Goal: Task Accomplishment & Management: Use online tool/utility

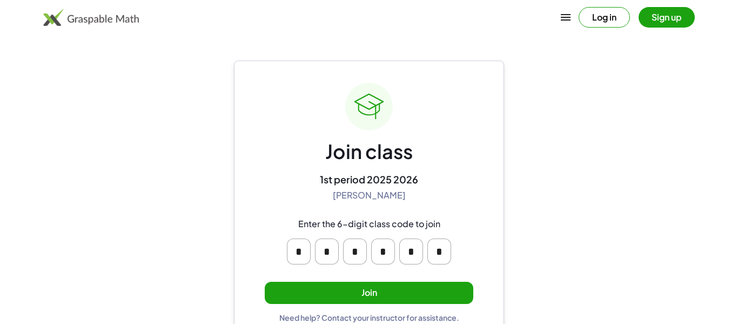
scroll to position [21, 0]
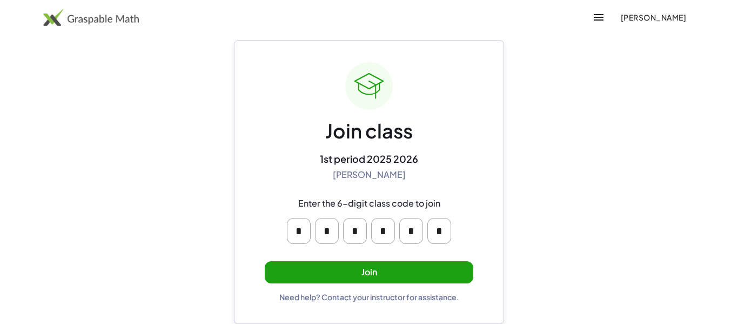
click at [328, 264] on button "Join" at bounding box center [369, 272] width 209 height 22
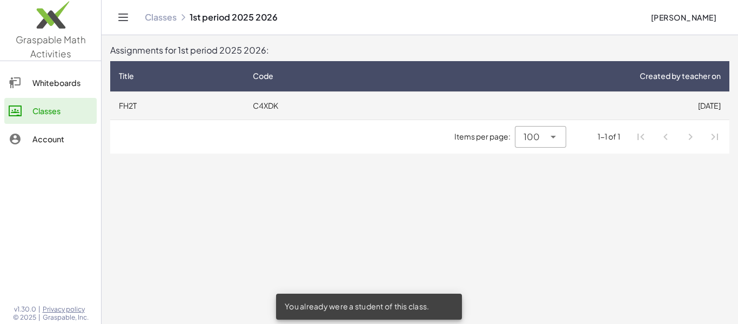
click at [351, 93] on td "C4XDK" at bounding box center [319, 105] width 150 height 28
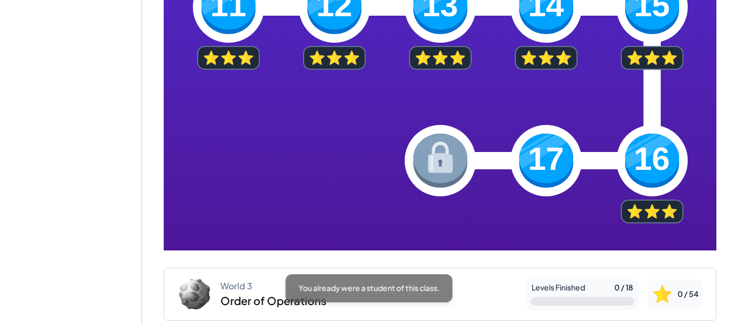
scroll to position [601, 0]
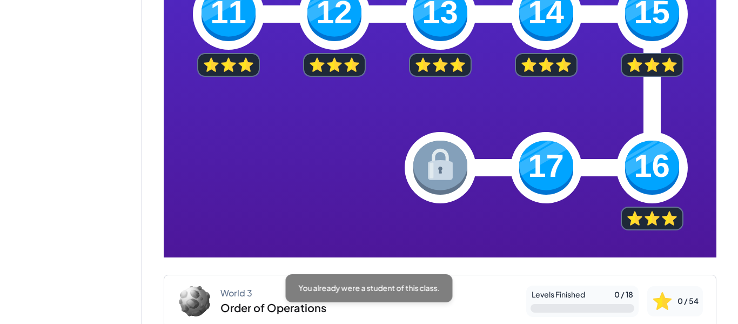
click at [564, 180] on img at bounding box center [546, 167] width 54 height 54
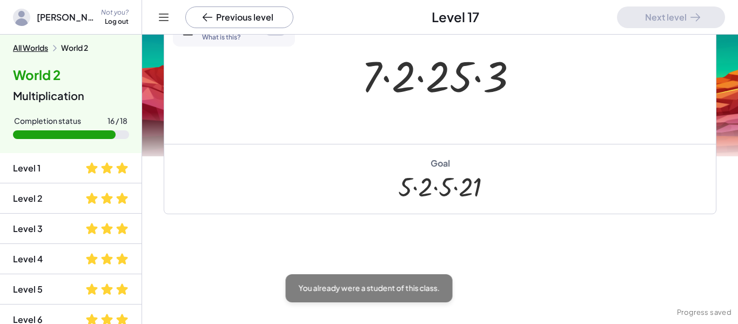
scroll to position [117, 0]
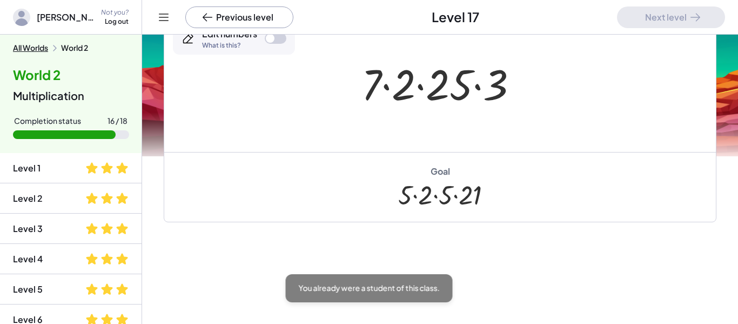
click at [271, 39] on div at bounding box center [270, 38] width 9 height 9
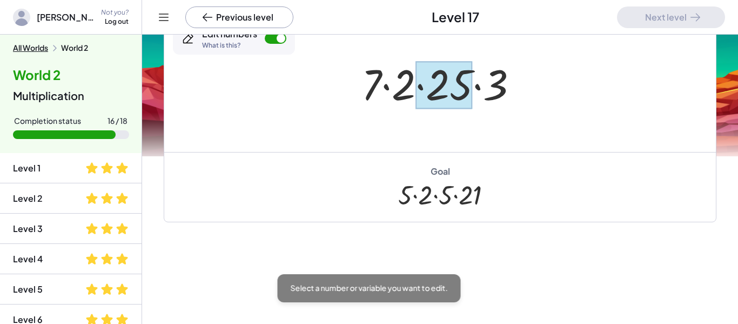
click at [440, 84] on div at bounding box center [443, 85] width 57 height 48
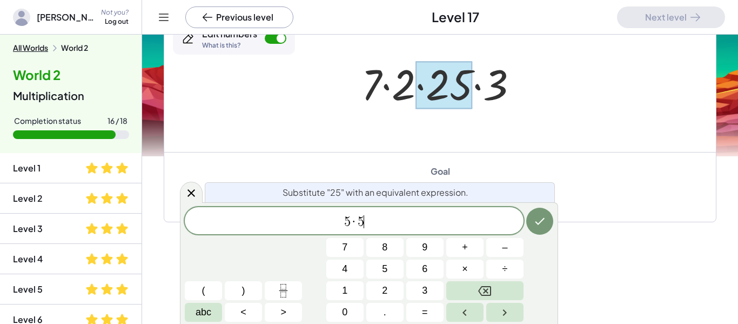
scroll to position [3, 0]
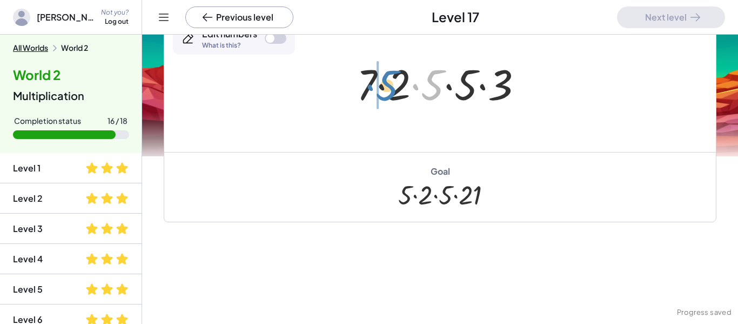
drag, startPoint x: 436, startPoint y: 86, endPoint x: 391, endPoint y: 87, distance: 45.4
click at [391, 87] on div at bounding box center [443, 83] width 185 height 56
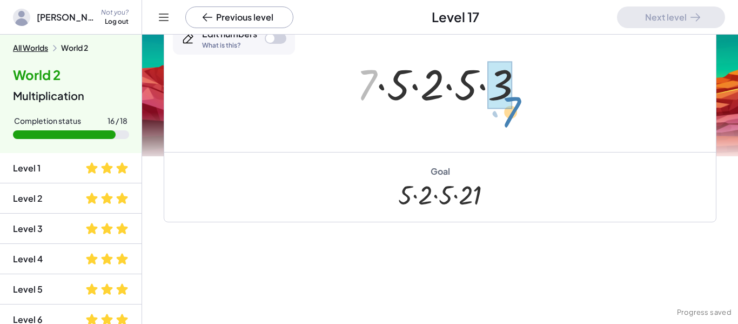
drag, startPoint x: 373, startPoint y: 87, endPoint x: 516, endPoint y: 112, distance: 144.9
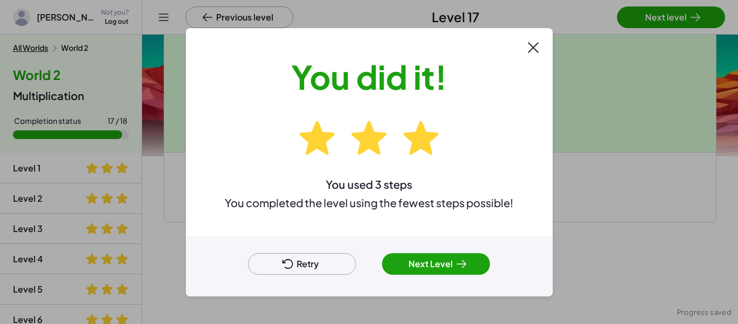
click at [440, 263] on button "Next Level" at bounding box center [436, 264] width 108 height 22
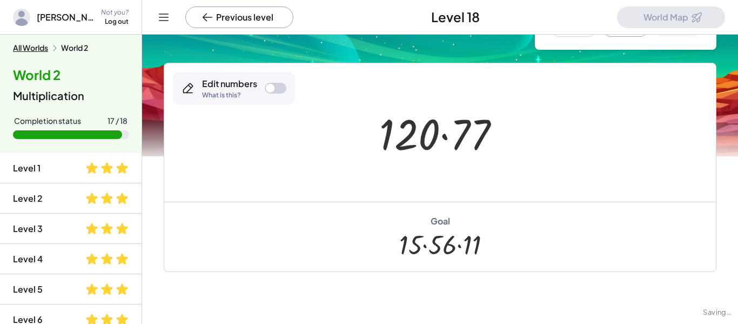
scroll to position [66, 0]
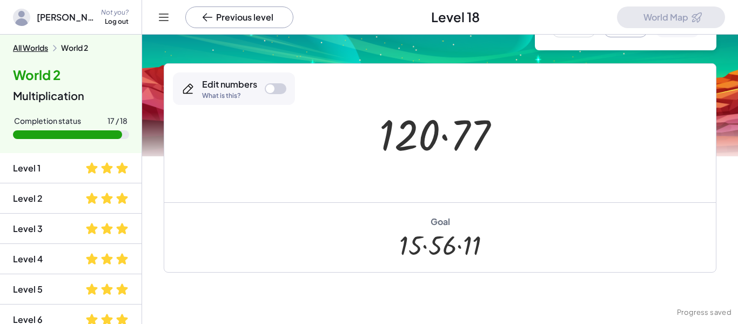
click at [276, 87] on div at bounding box center [276, 88] width 22 height 11
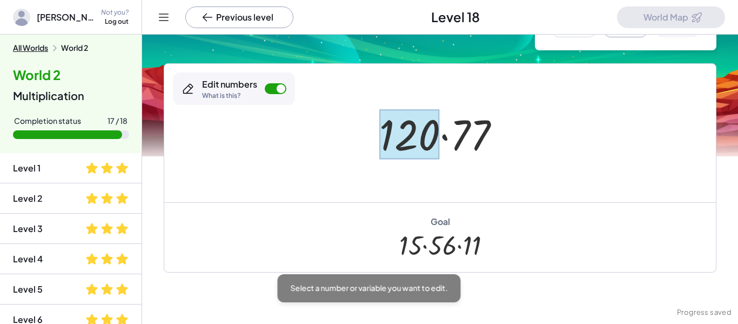
click at [413, 137] on div at bounding box center [409, 134] width 61 height 50
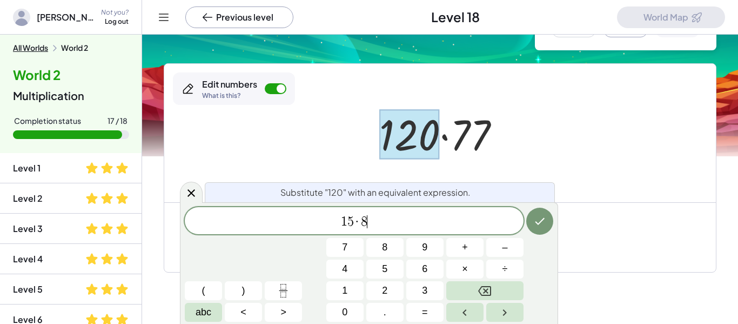
scroll to position [0, 0]
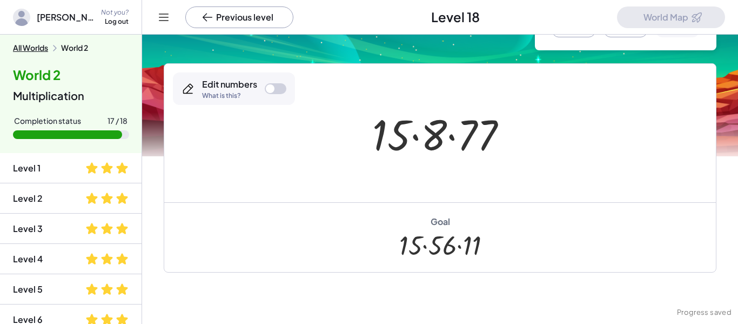
click at [279, 85] on div at bounding box center [276, 88] width 22 height 11
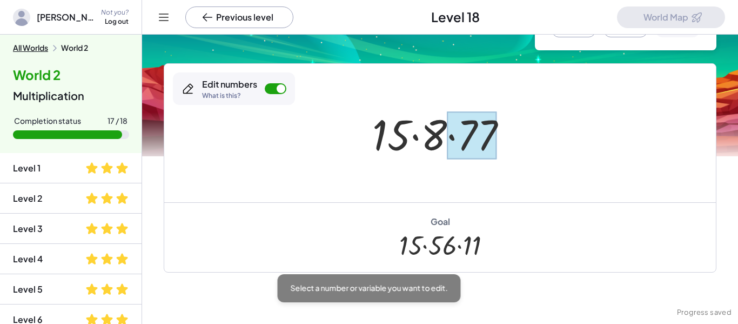
click at [476, 144] on div at bounding box center [472, 135] width 50 height 48
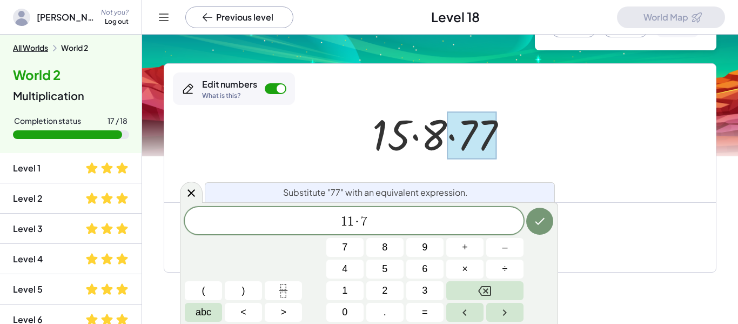
scroll to position [9, 0]
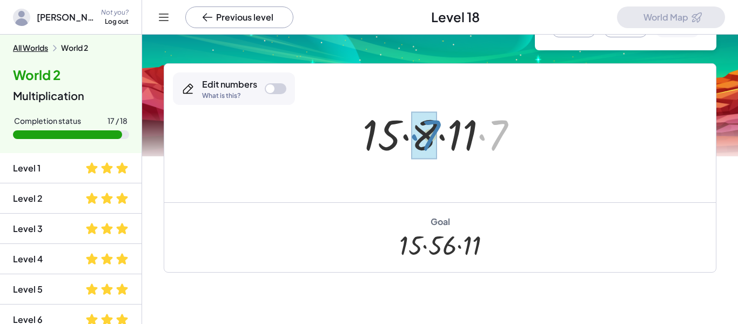
drag, startPoint x: 494, startPoint y: 134, endPoint x: 427, endPoint y: 134, distance: 67.5
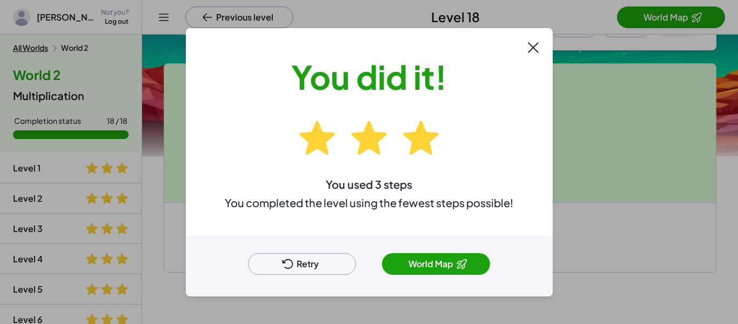
click at [424, 269] on button "World Map" at bounding box center [436, 264] width 108 height 22
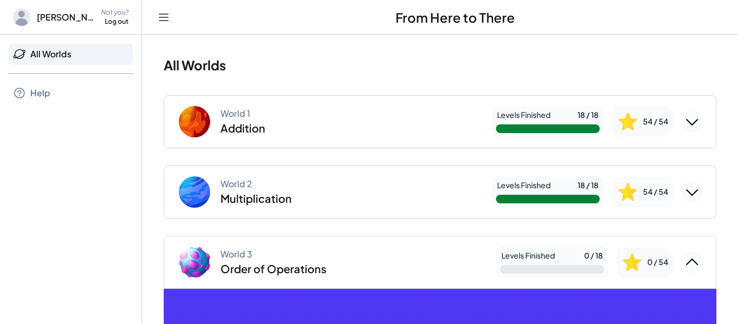
click at [406, 267] on div "World 3 Order of Operations" at bounding box center [332, 262] width 310 height 35
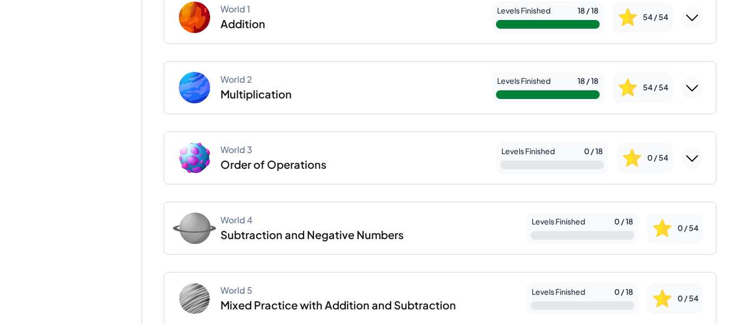
scroll to position [106, 0]
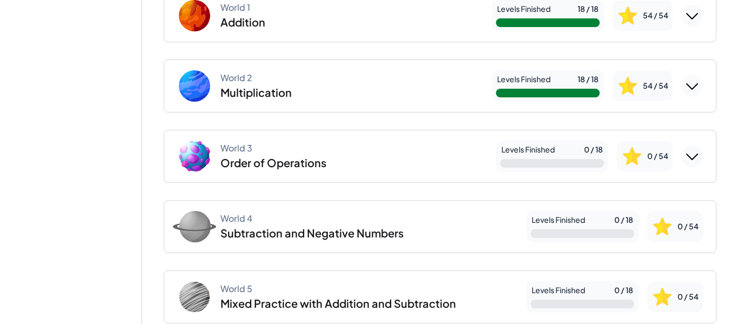
click at [416, 161] on div "World 3 Order of Operations" at bounding box center [332, 156] width 310 height 35
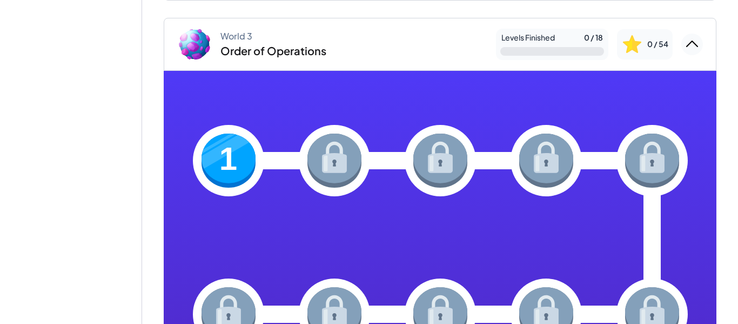
scroll to position [273, 0]
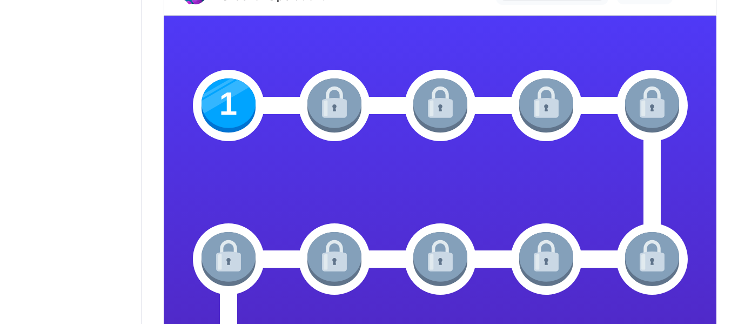
click at [203, 101] on img at bounding box center [229, 105] width 54 height 54
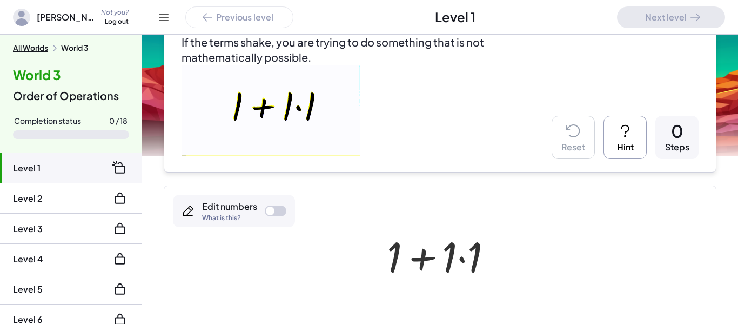
scroll to position [109, 0]
drag, startPoint x: 448, startPoint y: 258, endPoint x: 398, endPoint y: 256, distance: 50.3
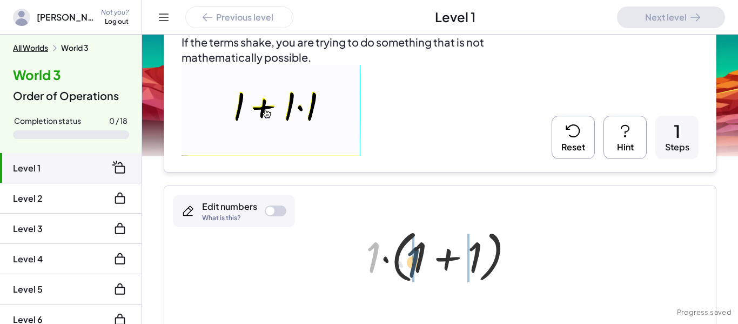
drag, startPoint x: 371, startPoint y: 263, endPoint x: 418, endPoint y: 268, distance: 47.8
click at [418, 268] on div at bounding box center [444, 255] width 168 height 62
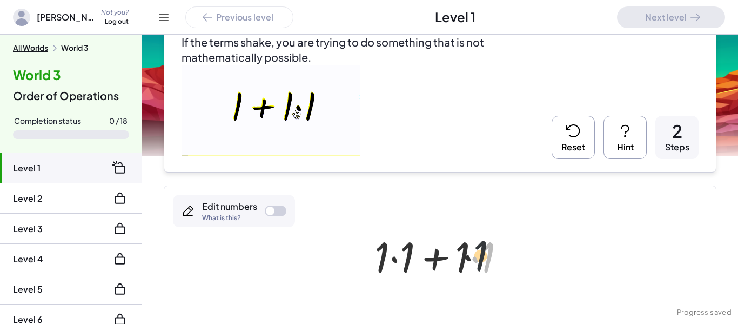
drag, startPoint x: 481, startPoint y: 266, endPoint x: 471, endPoint y: 264, distance: 11.0
click at [471, 264] on div at bounding box center [444, 255] width 150 height 56
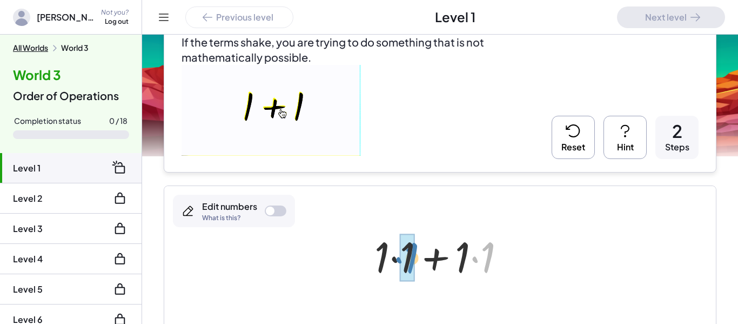
drag, startPoint x: 481, startPoint y: 264, endPoint x: 412, endPoint y: 265, distance: 69.7
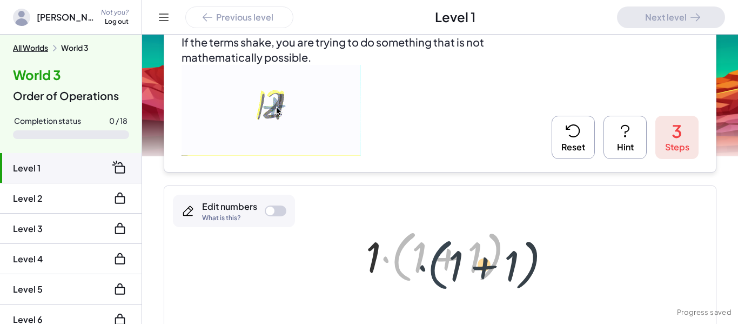
drag, startPoint x: 411, startPoint y: 260, endPoint x: 454, endPoint y: 268, distance: 43.3
click at [454, 268] on div at bounding box center [444, 255] width 168 height 62
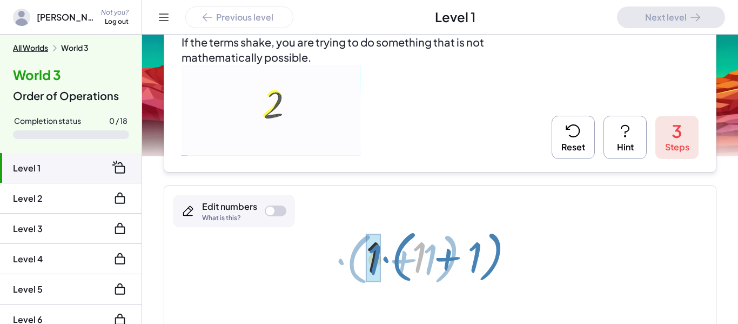
drag, startPoint x: 422, startPoint y: 249, endPoint x: 368, endPoint y: 250, distance: 54.0
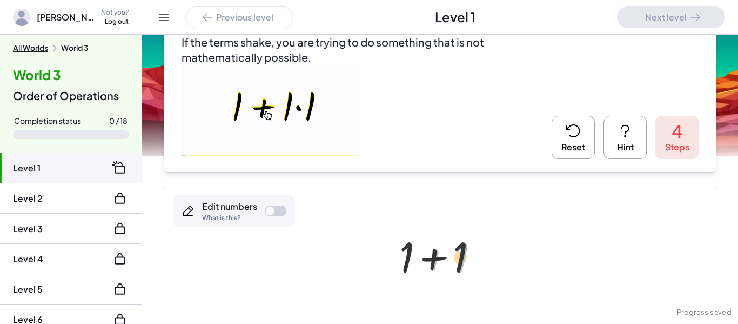
drag, startPoint x: 457, startPoint y: 256, endPoint x: 434, endPoint y: 255, distance: 22.7
click at [434, 255] on div at bounding box center [444, 255] width 100 height 56
drag, startPoint x: 470, startPoint y: 251, endPoint x: 419, endPoint y: 247, distance: 51.5
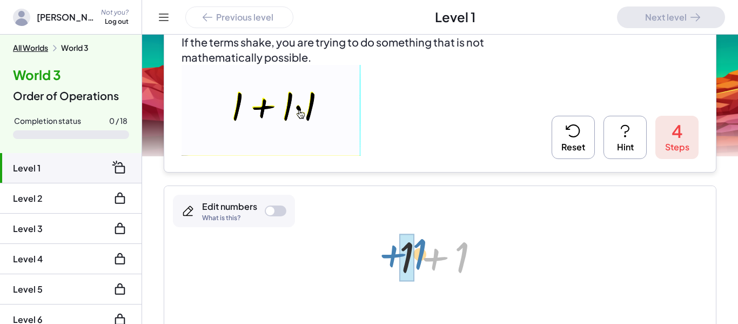
click at [419, 247] on div at bounding box center [444, 255] width 100 height 56
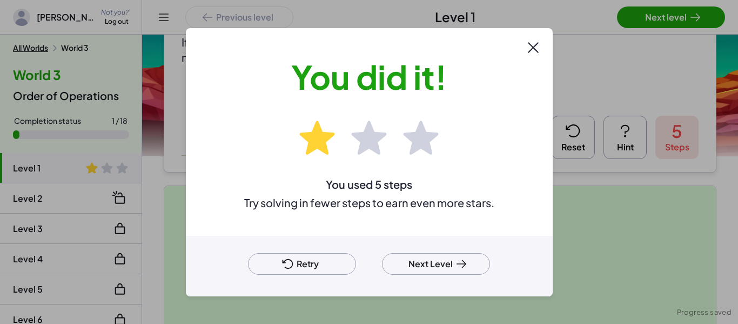
click at [333, 261] on button "Retry" at bounding box center [302, 264] width 108 height 22
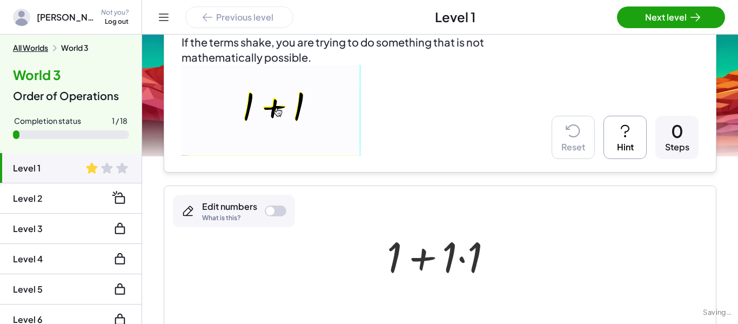
scroll to position [132, 0]
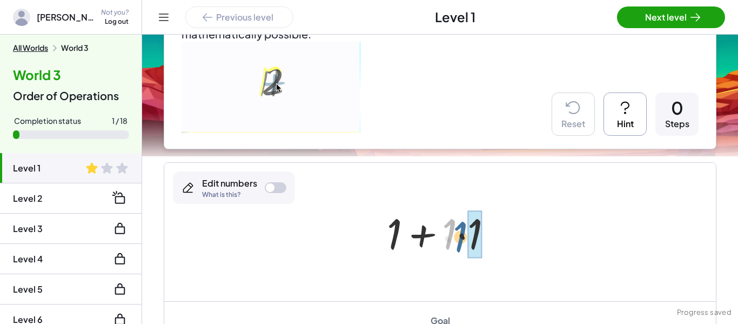
drag, startPoint x: 449, startPoint y: 238, endPoint x: 465, endPoint y: 242, distance: 15.7
click at [465, 242] on div at bounding box center [443, 232] width 125 height 56
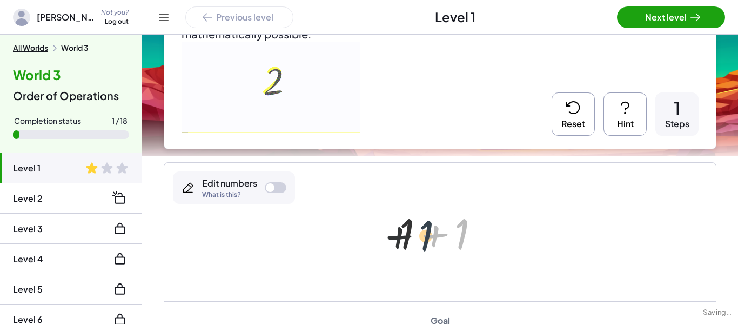
drag, startPoint x: 463, startPoint y: 241, endPoint x: 418, endPoint y: 243, distance: 44.9
click at [418, 243] on div at bounding box center [444, 232] width 100 height 56
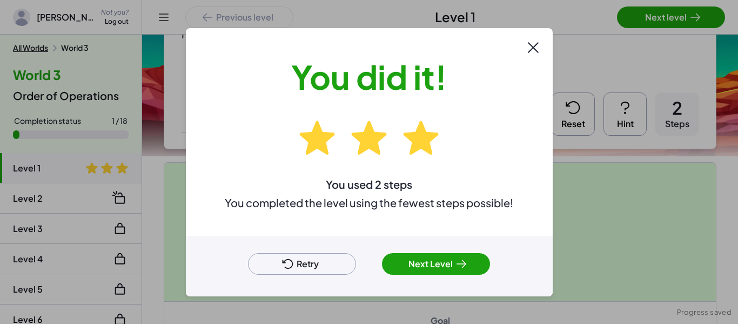
click at [458, 257] on icon at bounding box center [461, 263] width 13 height 13
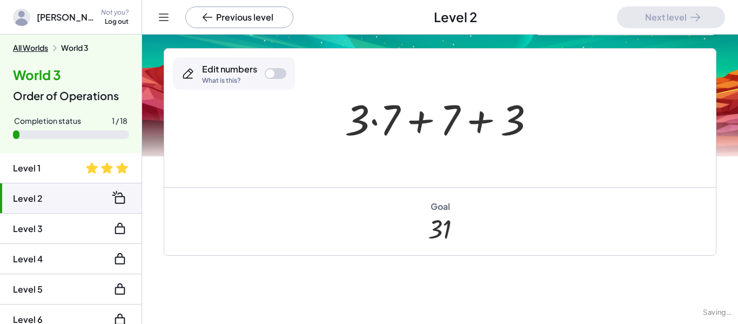
scroll to position [56, 0]
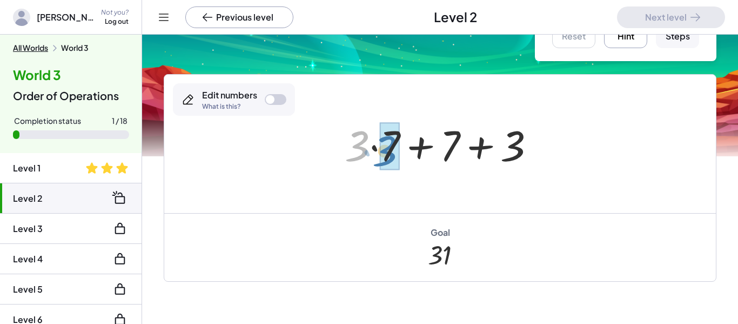
drag, startPoint x: 361, startPoint y: 150, endPoint x: 389, endPoint y: 155, distance: 28.4
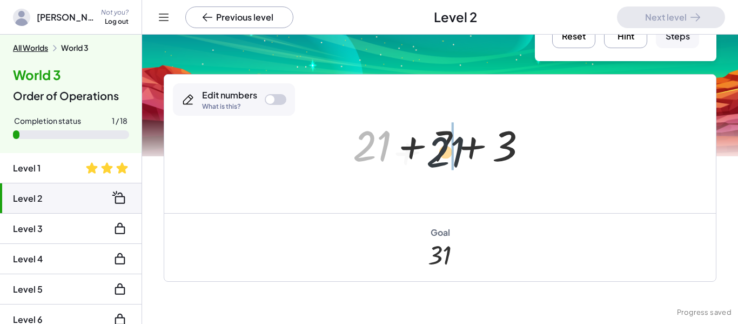
drag, startPoint x: 369, startPoint y: 150, endPoint x: 448, endPoint y: 156, distance: 79.6
click at [448, 156] on div at bounding box center [444, 144] width 194 height 56
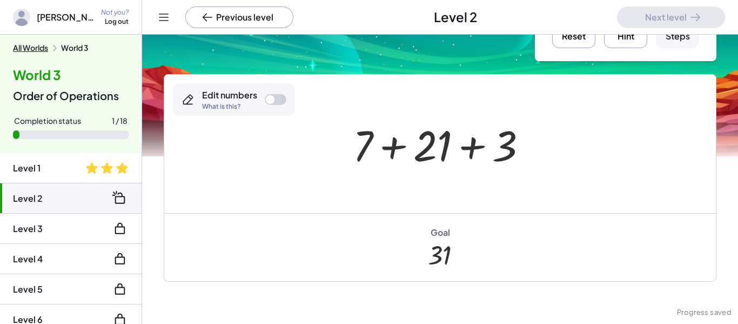
click at [568, 43] on button "Reset" at bounding box center [573, 26] width 43 height 43
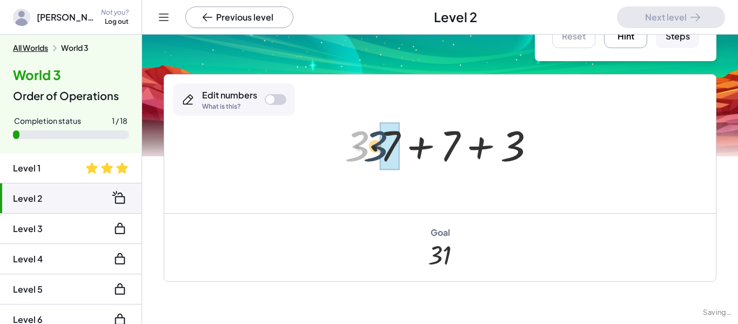
drag, startPoint x: 361, startPoint y: 150, endPoint x: 385, endPoint y: 152, distance: 23.3
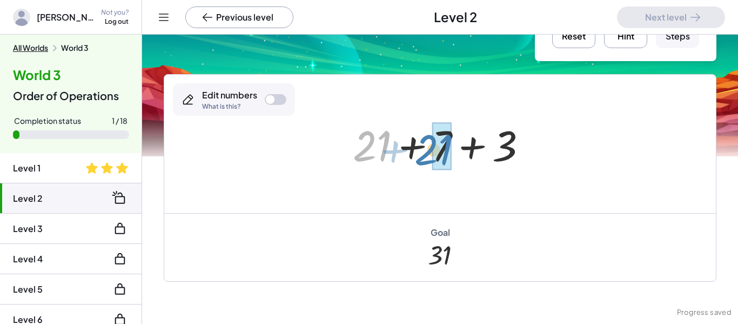
drag, startPoint x: 369, startPoint y: 150, endPoint x: 431, endPoint y: 153, distance: 61.7
click at [431, 153] on div at bounding box center [444, 144] width 194 height 56
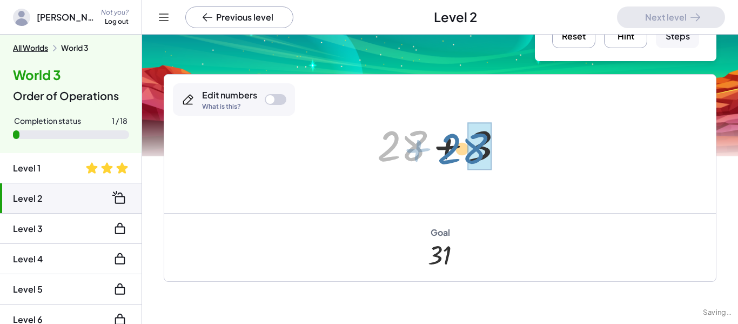
drag, startPoint x: 397, startPoint y: 152, endPoint x: 465, endPoint y: 159, distance: 68.4
click at [465, 159] on div at bounding box center [444, 144] width 144 height 56
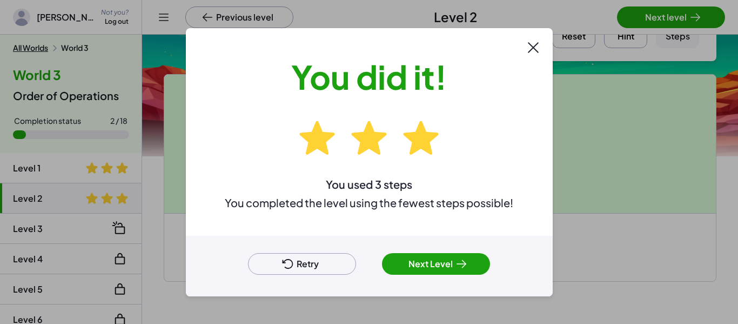
click at [432, 273] on button "Next Level" at bounding box center [436, 264] width 108 height 22
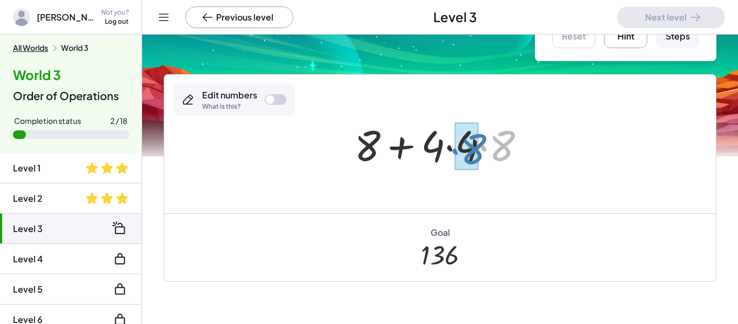
drag, startPoint x: 498, startPoint y: 154, endPoint x: 469, endPoint y: 157, distance: 28.8
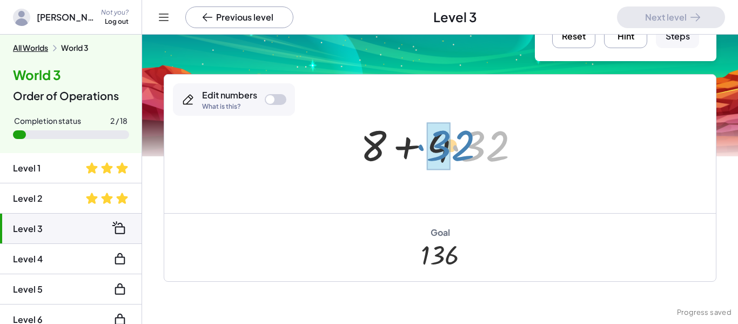
drag, startPoint x: 474, startPoint y: 154, endPoint x: 440, endPoint y: 153, distance: 34.6
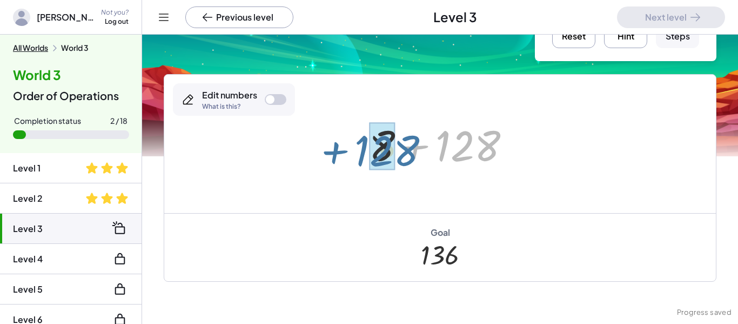
drag, startPoint x: 459, startPoint y: 143, endPoint x: 378, endPoint y: 148, distance: 81.2
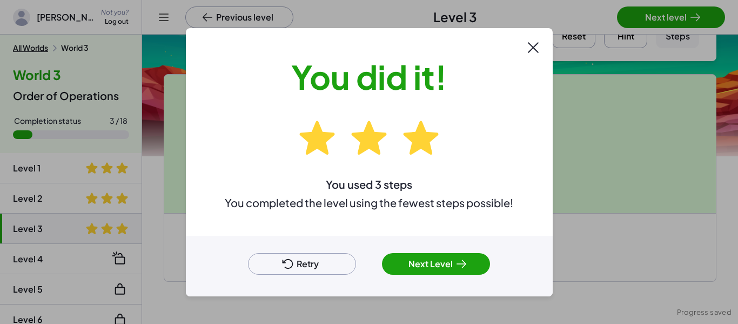
click at [420, 257] on button "Next Level" at bounding box center [436, 264] width 108 height 22
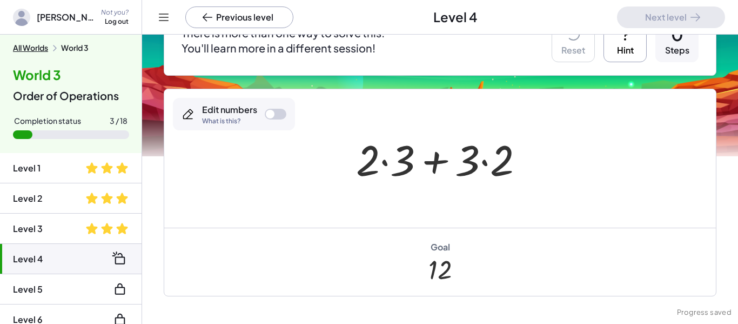
scroll to position [126, 0]
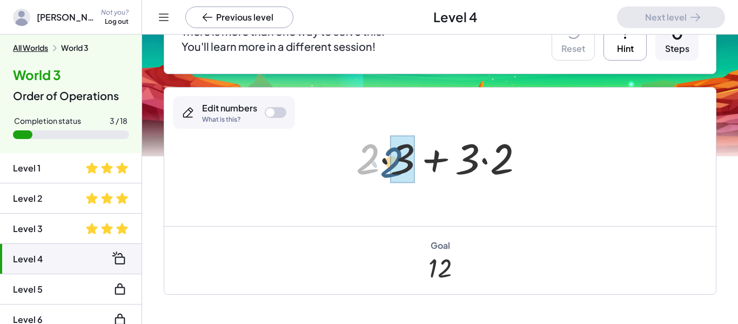
drag, startPoint x: 376, startPoint y: 165, endPoint x: 401, endPoint y: 170, distance: 25.8
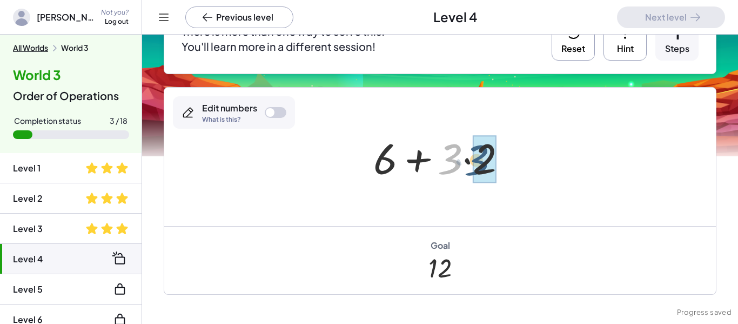
drag, startPoint x: 445, startPoint y: 171, endPoint x: 472, endPoint y: 172, distance: 27.0
click at [472, 172] on div at bounding box center [444, 157] width 153 height 56
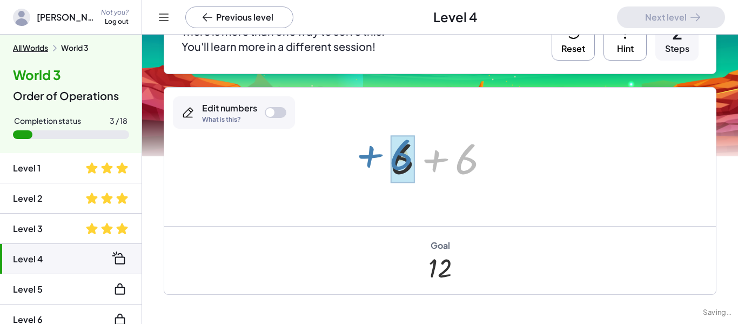
drag, startPoint x: 468, startPoint y: 167, endPoint x: 415, endPoint y: 167, distance: 52.9
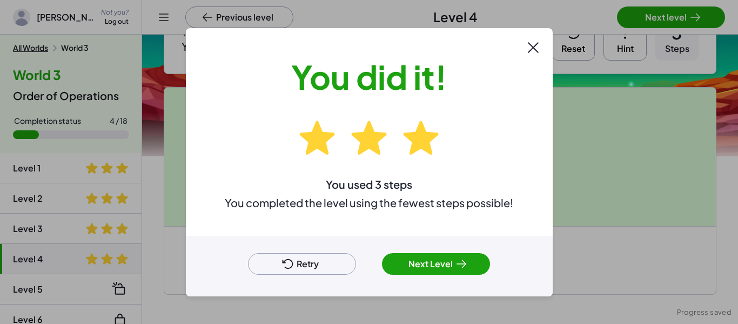
click at [466, 268] on icon at bounding box center [461, 263] width 13 height 13
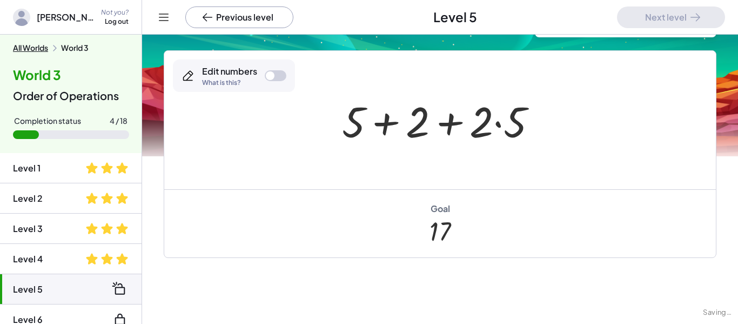
scroll to position [70, 0]
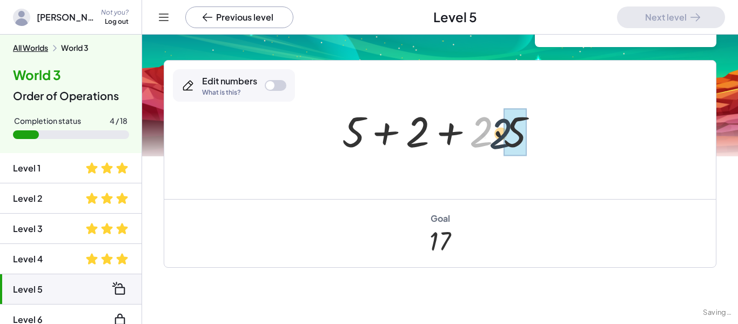
drag, startPoint x: 480, startPoint y: 134, endPoint x: 509, endPoint y: 137, distance: 29.3
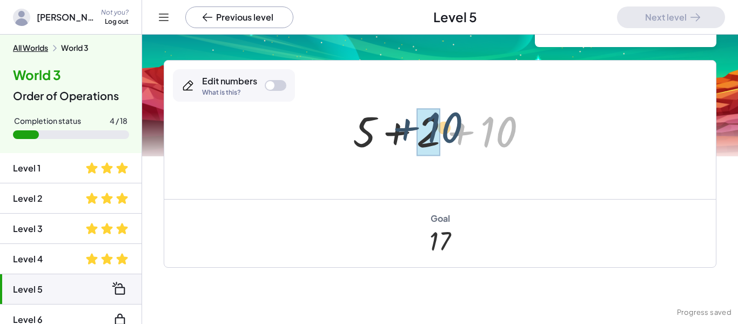
drag, startPoint x: 502, startPoint y: 136, endPoint x: 440, endPoint y: 139, distance: 62.8
click at [440, 139] on div at bounding box center [444, 130] width 194 height 56
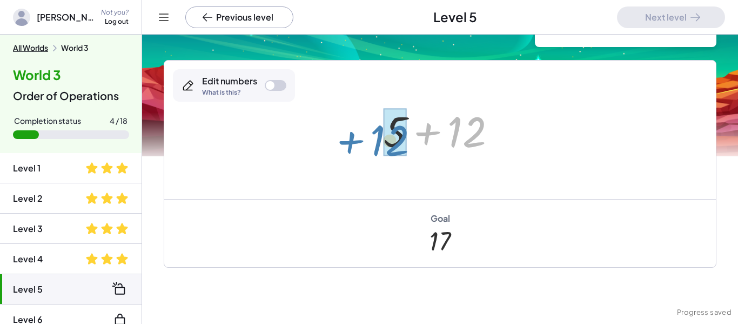
drag, startPoint x: 463, startPoint y: 134, endPoint x: 386, endPoint y: 142, distance: 77.1
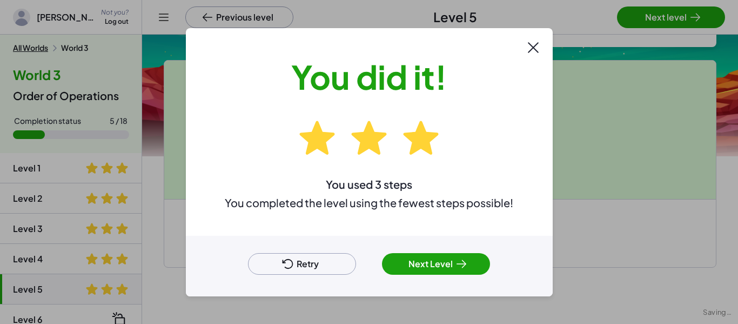
click at [435, 258] on button "Next Level" at bounding box center [436, 264] width 108 height 22
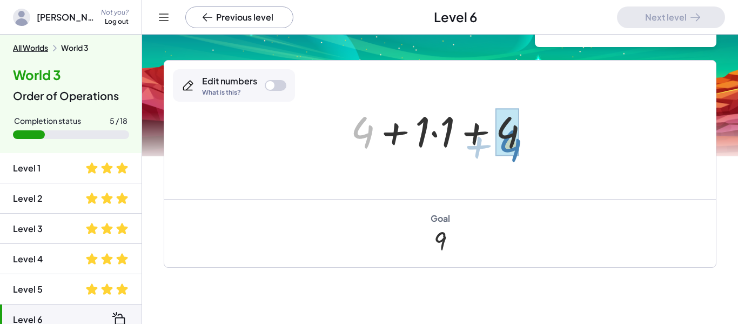
drag, startPoint x: 373, startPoint y: 134, endPoint x: 519, endPoint y: 146, distance: 146.3
click at [519, 146] on div at bounding box center [444, 130] width 198 height 56
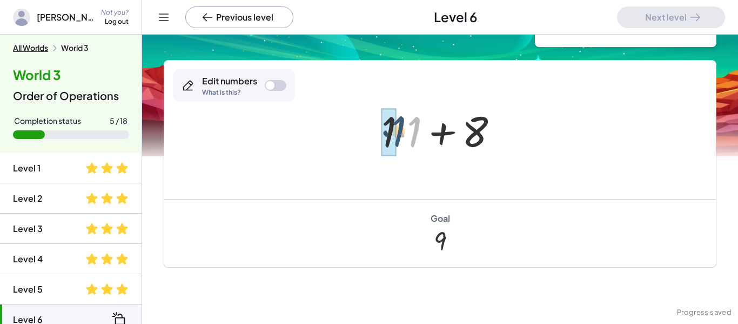
drag, startPoint x: 418, startPoint y: 136, endPoint x: 401, endPoint y: 135, distance: 16.2
click at [401, 135] on div at bounding box center [444, 130] width 136 height 56
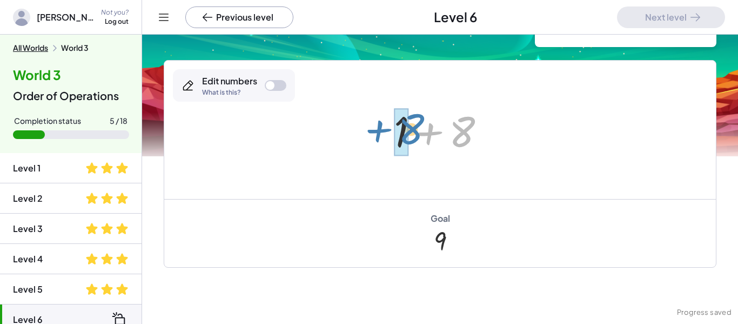
drag, startPoint x: 453, startPoint y: 140, endPoint x: 400, endPoint y: 138, distance: 53.5
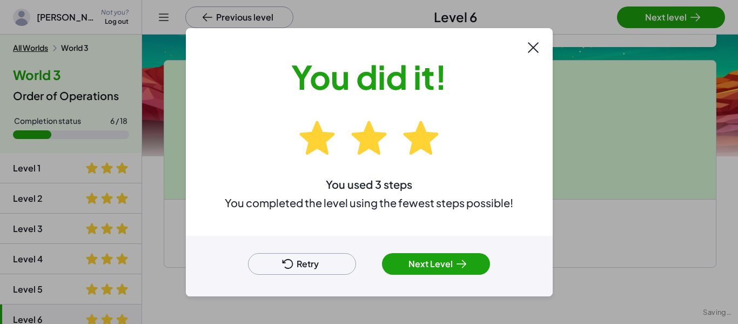
click at [424, 259] on button "Next Level" at bounding box center [436, 264] width 108 height 22
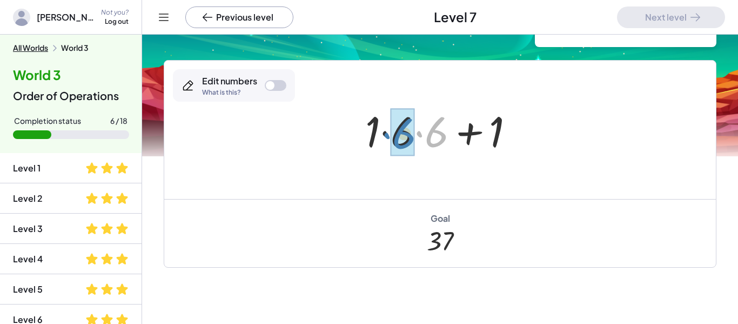
drag, startPoint x: 441, startPoint y: 131, endPoint x: 409, endPoint y: 133, distance: 32.5
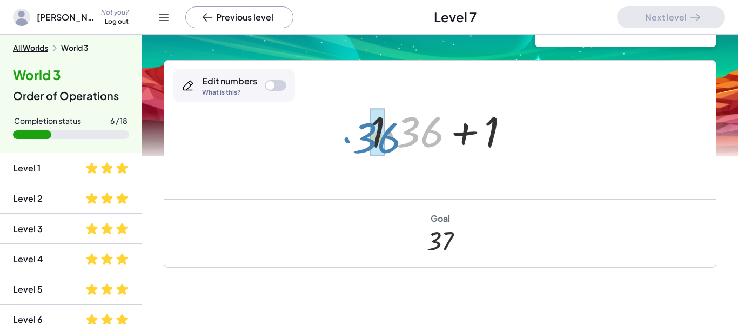
drag, startPoint x: 413, startPoint y: 135, endPoint x: 369, endPoint y: 140, distance: 44.6
click at [369, 140] on div at bounding box center [444, 130] width 159 height 56
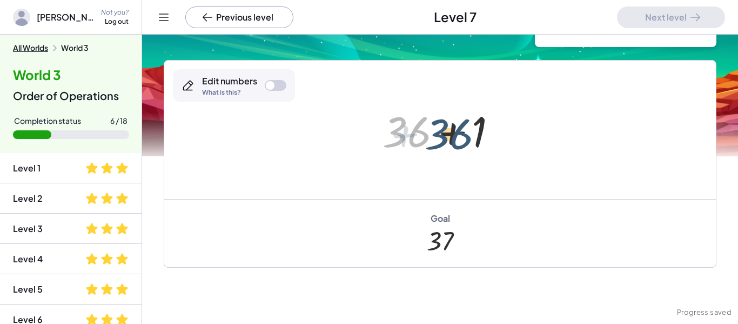
drag, startPoint x: 404, startPoint y: 139, endPoint x: 456, endPoint y: 143, distance: 52.6
click at [456, 143] on div at bounding box center [444, 130] width 134 height 56
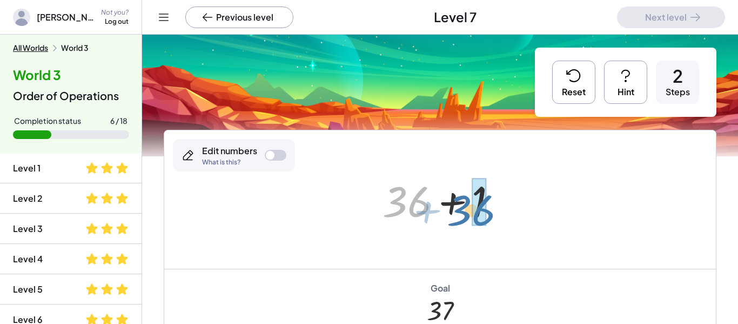
drag, startPoint x: 393, startPoint y: 191, endPoint x: 460, endPoint y: 198, distance: 67.4
click at [460, 198] on div at bounding box center [444, 200] width 134 height 56
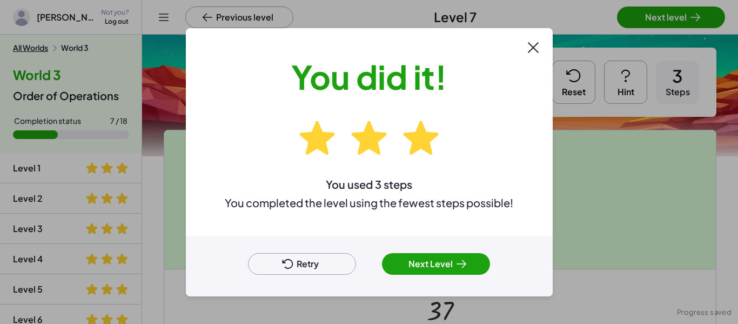
click at [444, 257] on button "Next Level" at bounding box center [436, 264] width 108 height 22
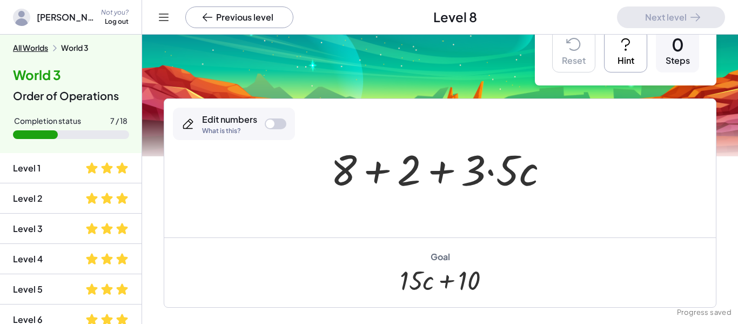
scroll to position [48, 0]
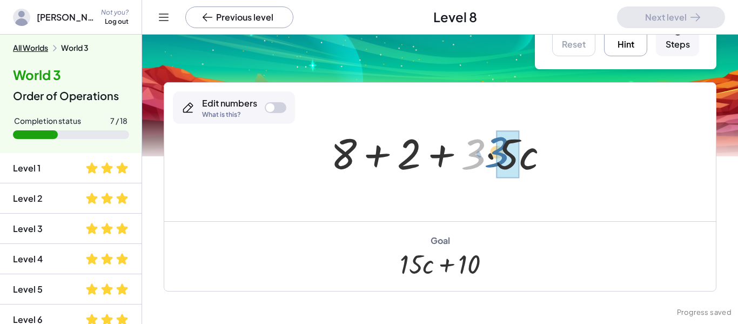
drag, startPoint x: 475, startPoint y: 169, endPoint x: 499, endPoint y: 167, distance: 23.3
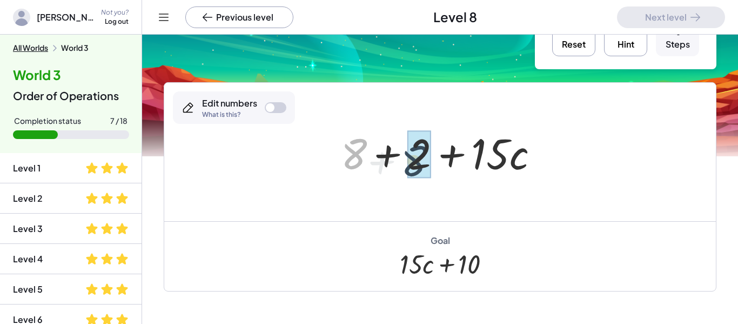
drag, startPoint x: 351, startPoint y: 160, endPoint x: 412, endPoint y: 166, distance: 61.4
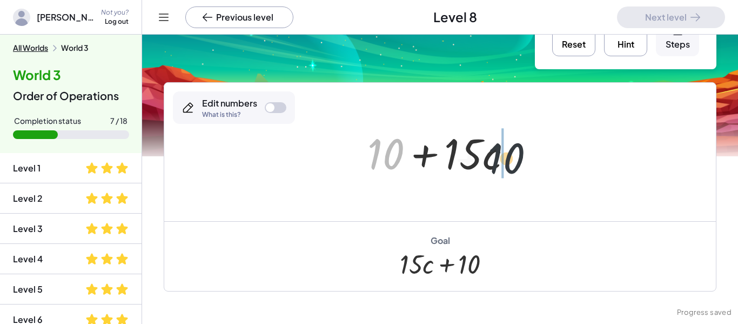
drag, startPoint x: 383, startPoint y: 153, endPoint x: 521, endPoint y: 160, distance: 137.9
click at [521, 160] on div at bounding box center [444, 152] width 164 height 56
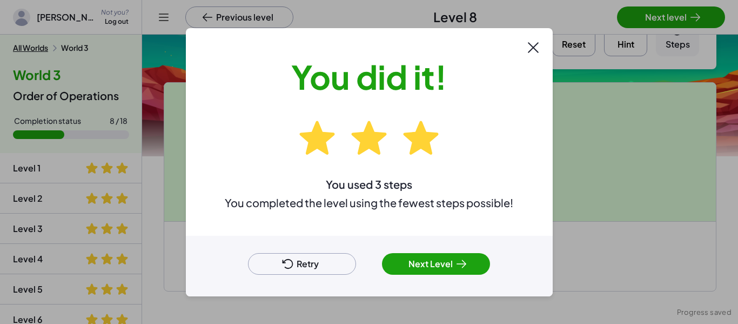
click at [431, 256] on button "Next Level" at bounding box center [436, 264] width 108 height 22
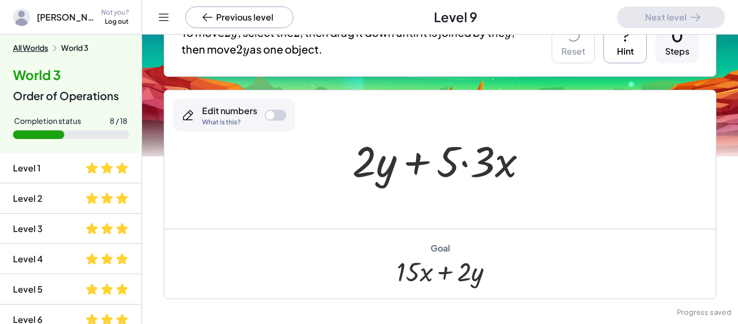
scroll to position [124, 0]
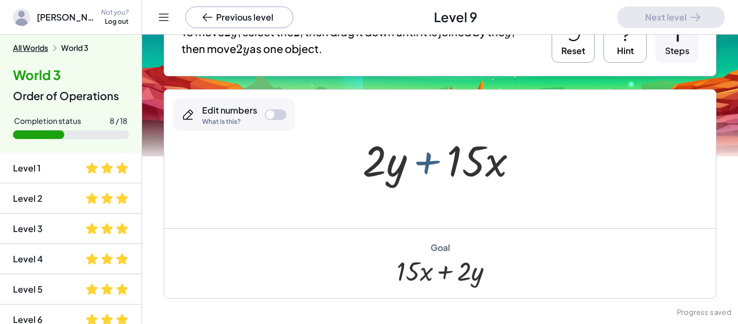
click at [412, 158] on div at bounding box center [444, 159] width 174 height 56
click at [394, 163] on div at bounding box center [444, 159] width 174 height 56
click at [462, 166] on div at bounding box center [444, 159] width 174 height 56
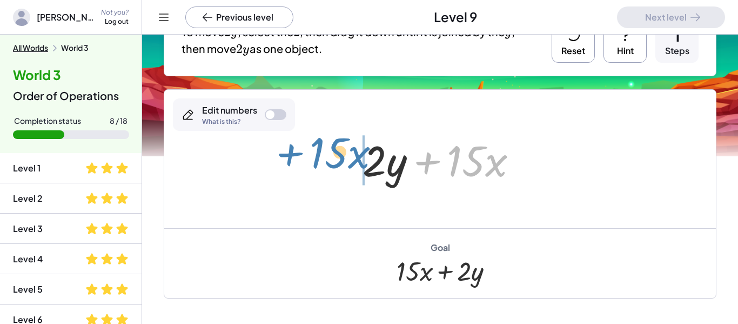
drag, startPoint x: 430, startPoint y: 163, endPoint x: 292, endPoint y: 156, distance: 138.0
click at [292, 156] on div "+ · 2 · y + · 5 · 3 · x + · 15 · x + · 2 · y + · · x 15" at bounding box center [440, 159] width 552 height 138
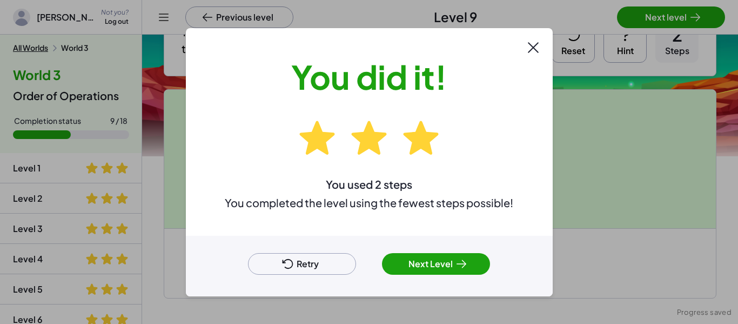
click at [427, 267] on button "Next Level" at bounding box center [436, 264] width 108 height 22
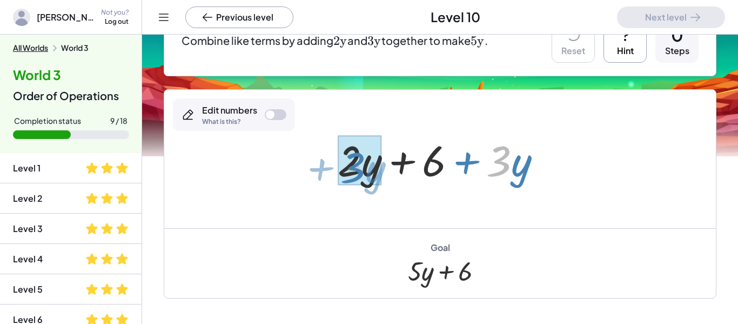
drag, startPoint x: 505, startPoint y: 160, endPoint x: 356, endPoint y: 156, distance: 148.6
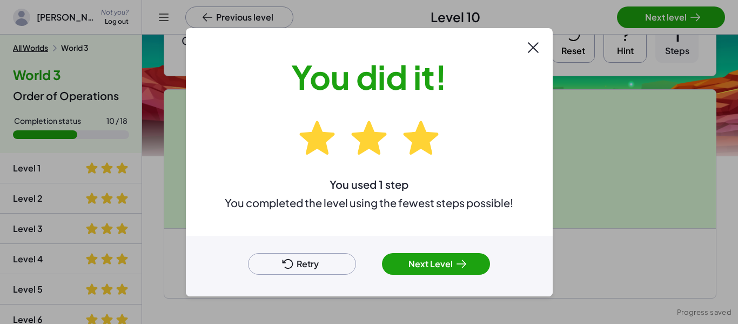
click at [444, 266] on button "Next Level" at bounding box center [436, 264] width 108 height 22
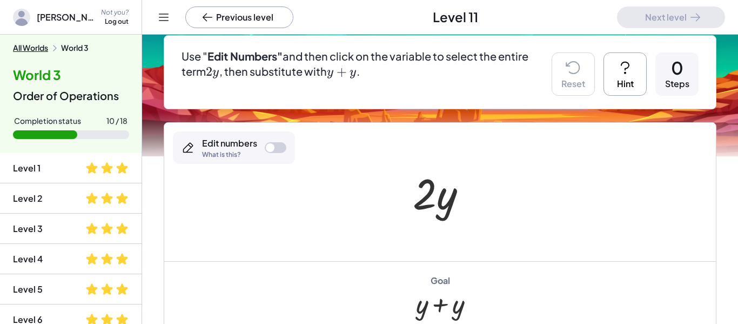
scroll to position [96, 0]
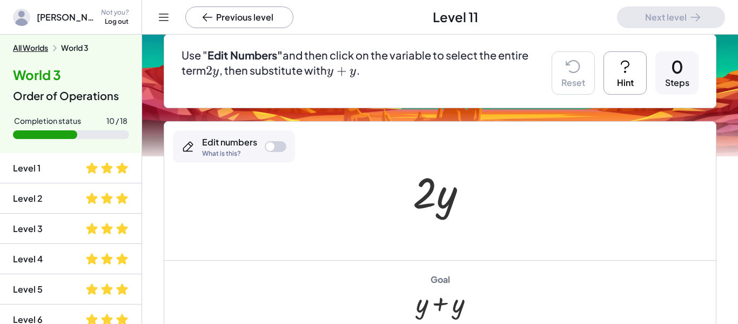
click at [270, 142] on div at bounding box center [270, 146] width 9 height 9
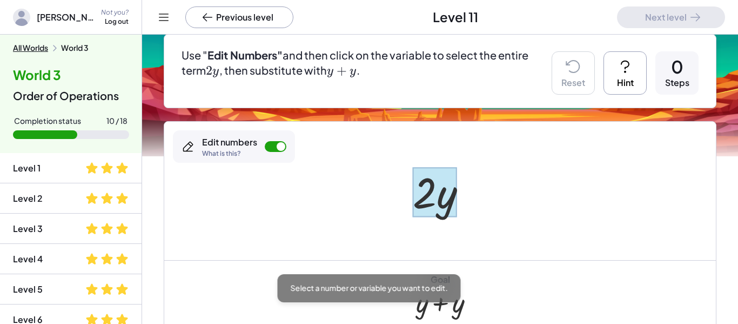
click at [445, 202] on div at bounding box center [435, 192] width 44 height 50
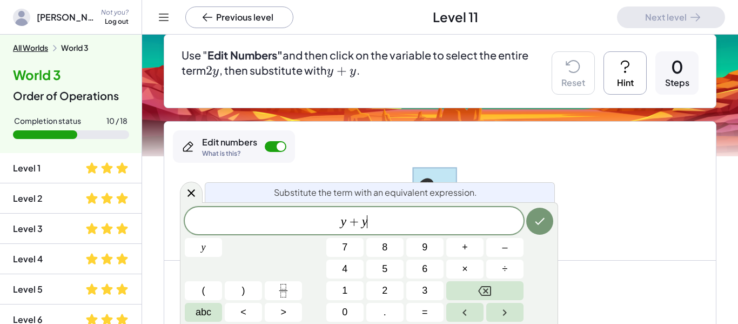
scroll to position [0, 0]
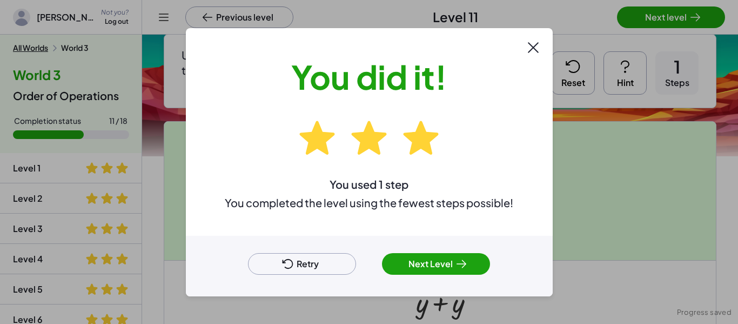
click at [431, 268] on button "Next Level" at bounding box center [436, 264] width 108 height 22
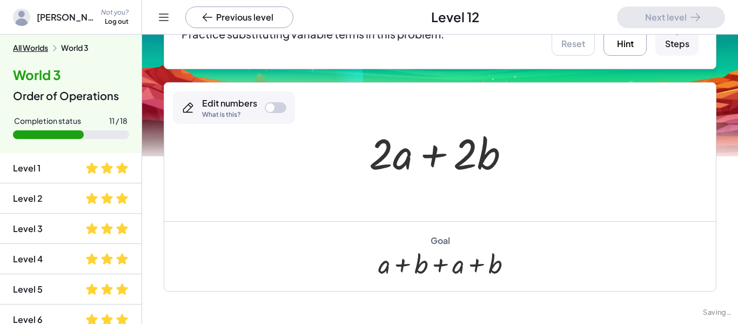
scroll to position [138, 0]
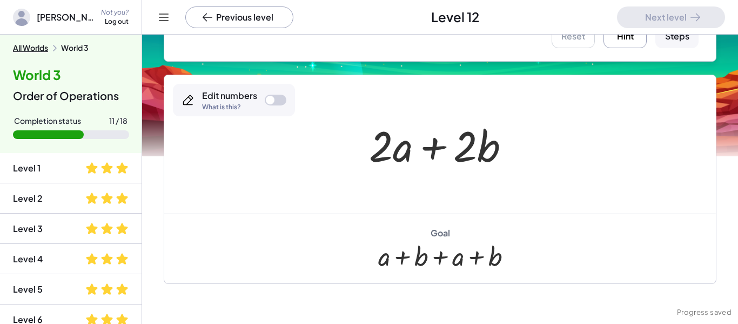
click at [278, 95] on div at bounding box center [276, 100] width 22 height 11
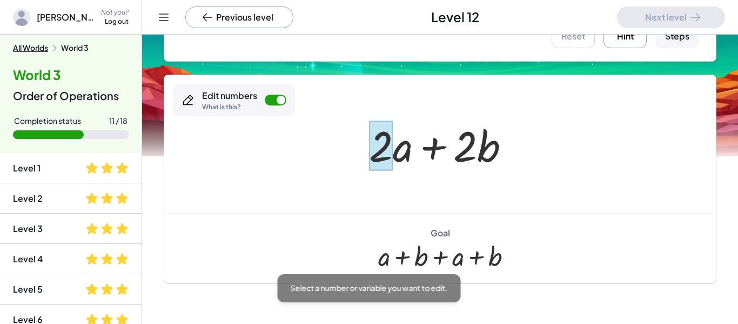
click at [385, 147] on div at bounding box center [381, 145] width 24 height 50
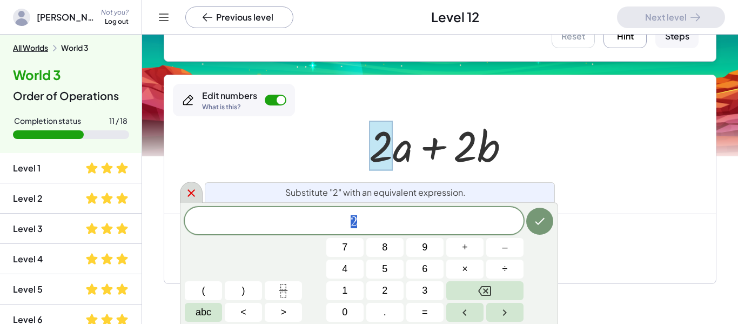
click at [182, 189] on div at bounding box center [191, 192] width 23 height 21
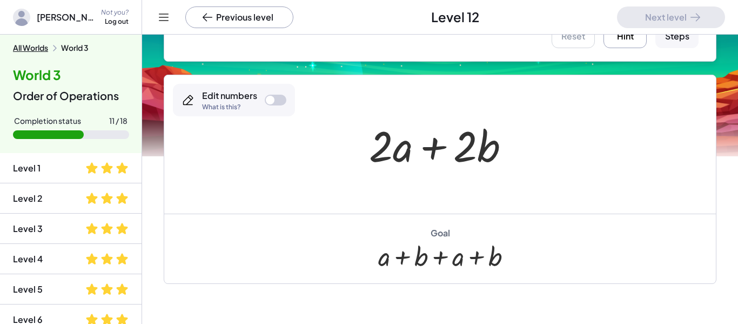
click at [270, 104] on div at bounding box center [276, 100] width 22 height 11
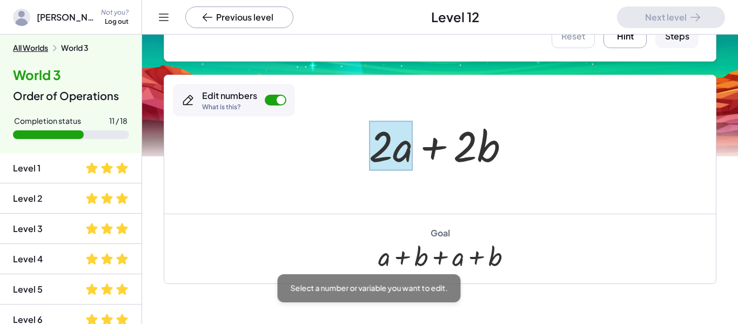
click at [399, 150] on div at bounding box center [391, 145] width 44 height 50
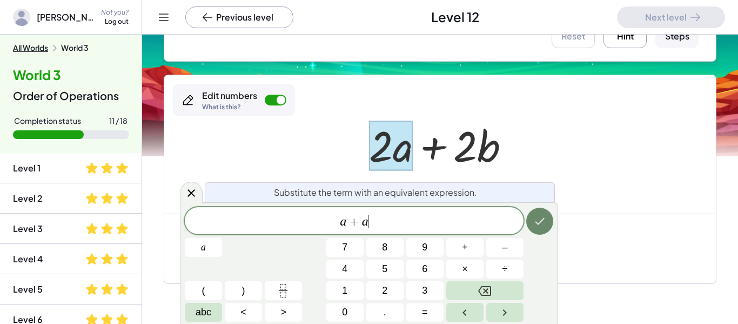
click at [543, 223] on icon "Done" at bounding box center [539, 220] width 13 height 13
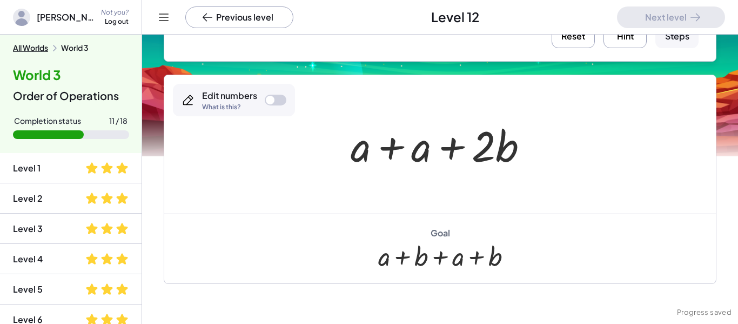
click at [277, 98] on div at bounding box center [276, 100] width 22 height 11
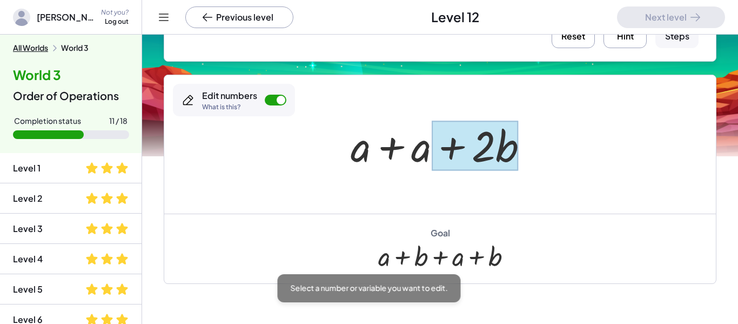
click at [496, 147] on div at bounding box center [475, 145] width 87 height 50
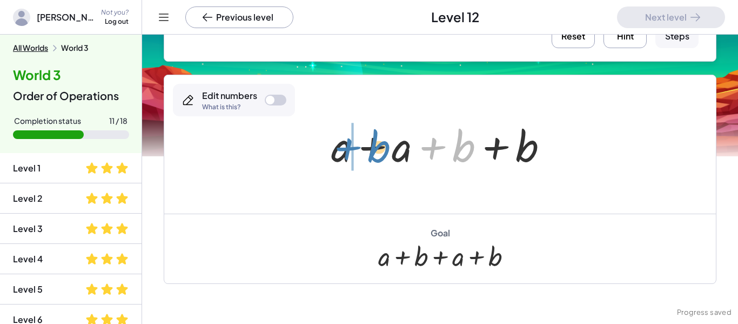
drag, startPoint x: 461, startPoint y: 140, endPoint x: 376, endPoint y: 140, distance: 84.8
click at [376, 140] on div at bounding box center [444, 145] width 237 height 56
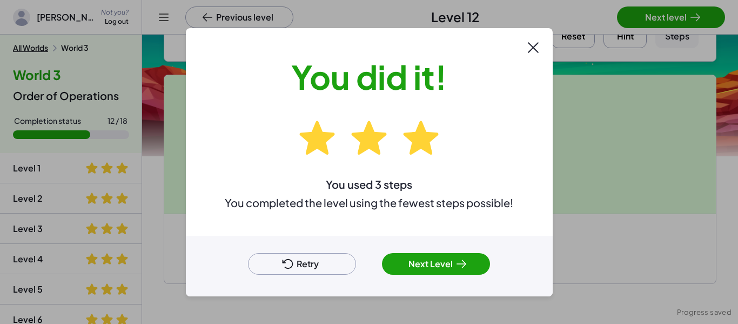
click at [439, 258] on button "Next Level" at bounding box center [436, 264] width 108 height 22
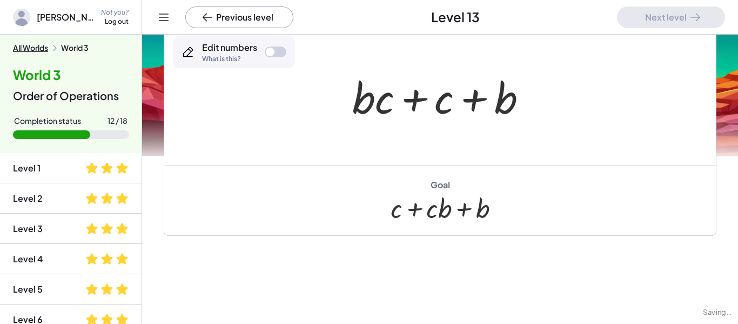
scroll to position [101, 0]
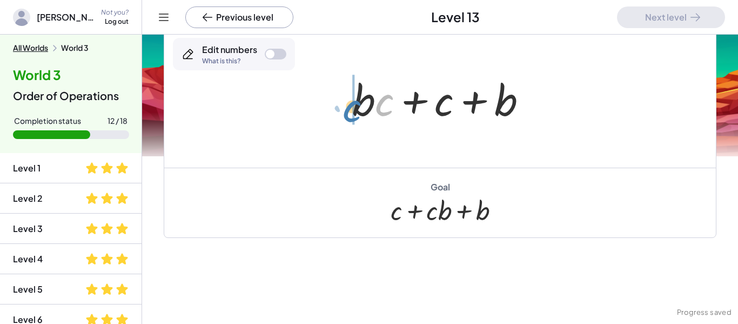
drag, startPoint x: 389, startPoint y: 110, endPoint x: 354, endPoint y: 111, distance: 35.2
drag, startPoint x: 442, startPoint y: 111, endPoint x: 344, endPoint y: 113, distance: 98.4
click at [344, 113] on div "+ · b · c + c + b + c + · b · c + c + b" at bounding box center [440, 98] width 208 height 61
